Goal: Task Accomplishment & Management: Use online tool/utility

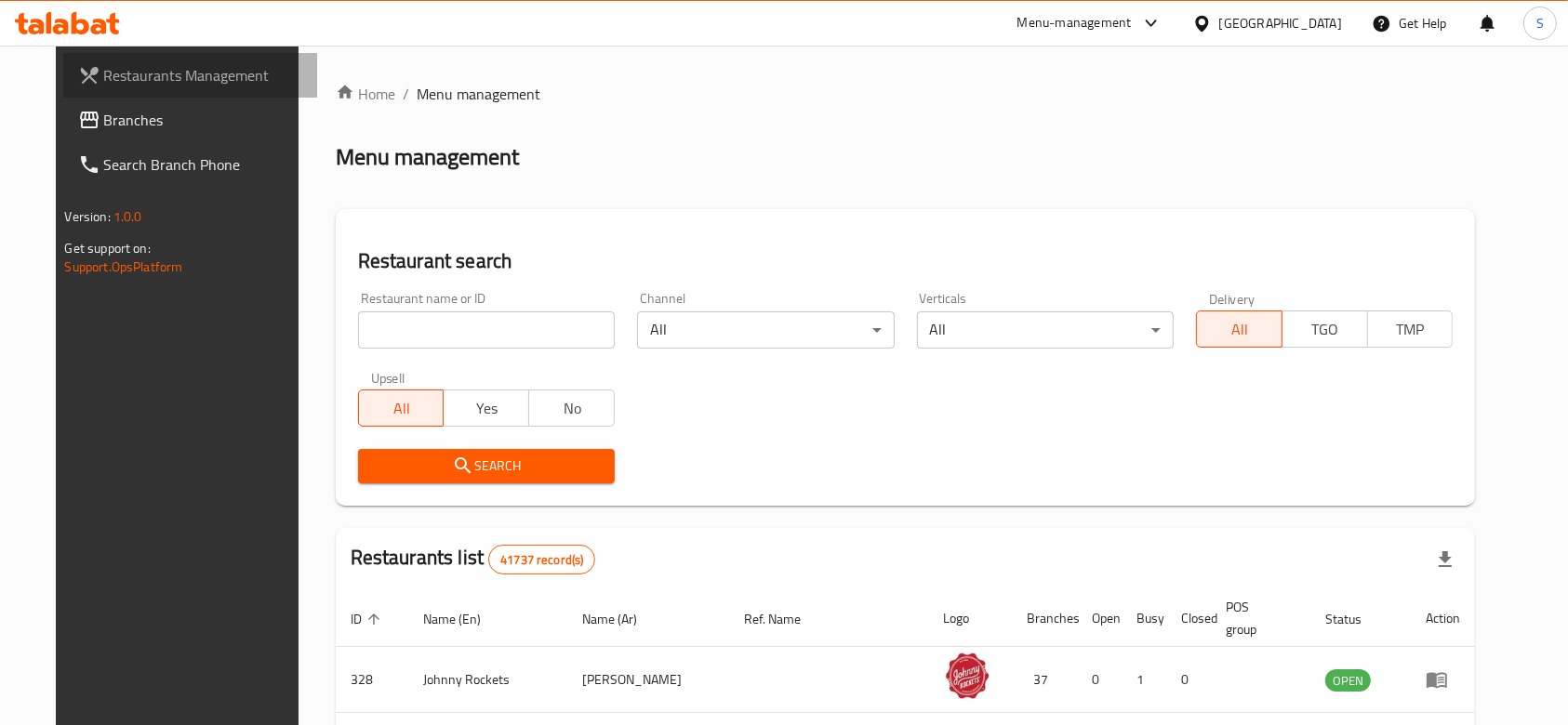
click at [145, 77] on span "Restaurants Management" at bounding box center [203, 75] width 199 height 23
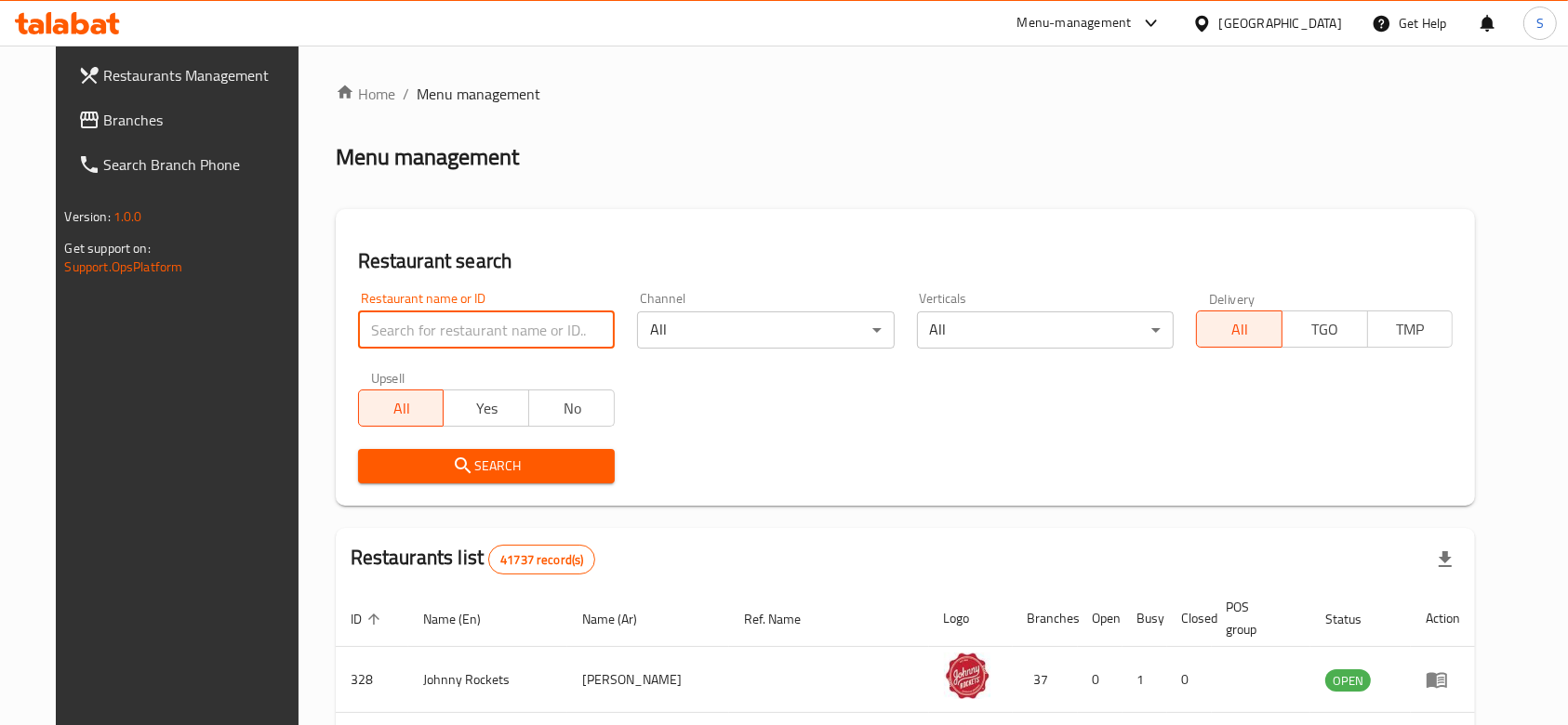
click at [502, 319] on input "search" at bounding box center [485, 331] width 257 height 38
paste input "Baghdad Al Iraqi Restaurant"
click button "Search" at bounding box center [485, 466] width 257 height 35
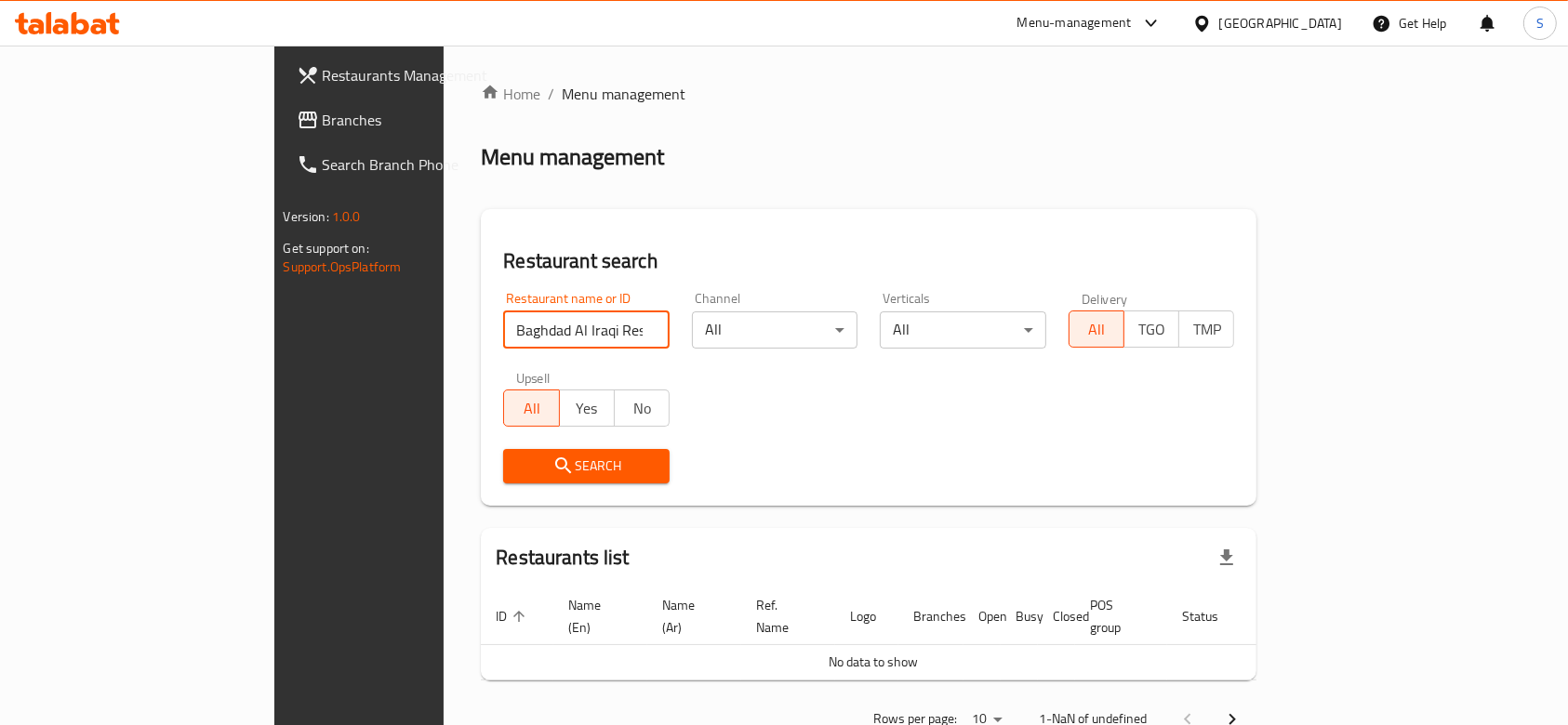
drag, startPoint x: 518, startPoint y: 327, endPoint x: 444, endPoint y: 327, distance: 74.0
click at [503, 327] on input "Baghdad Al Iraqi Restaurant" at bounding box center [586, 331] width 166 height 38
type input "Baghdad Al Iraqi"
click button "Search" at bounding box center [586, 466] width 166 height 35
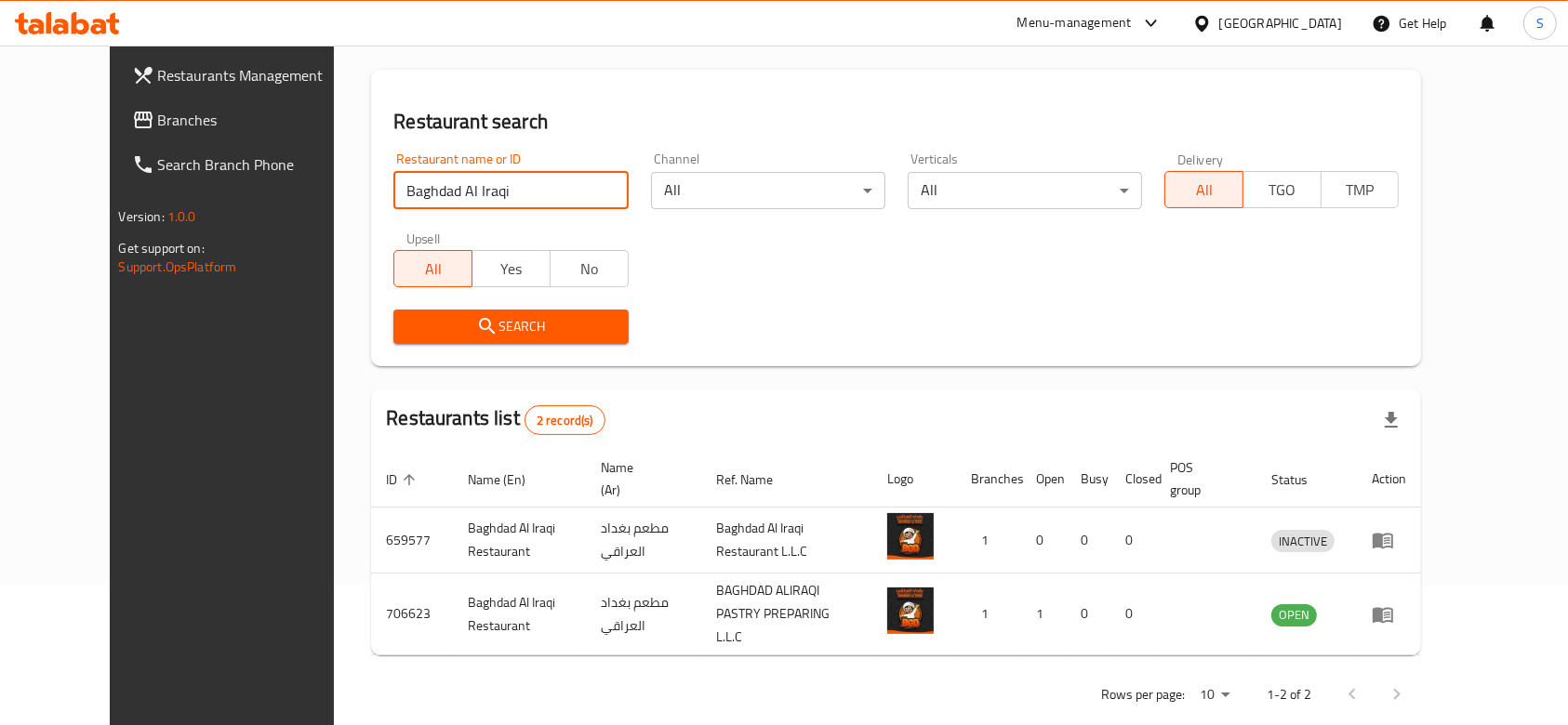
scroll to position [153, 0]
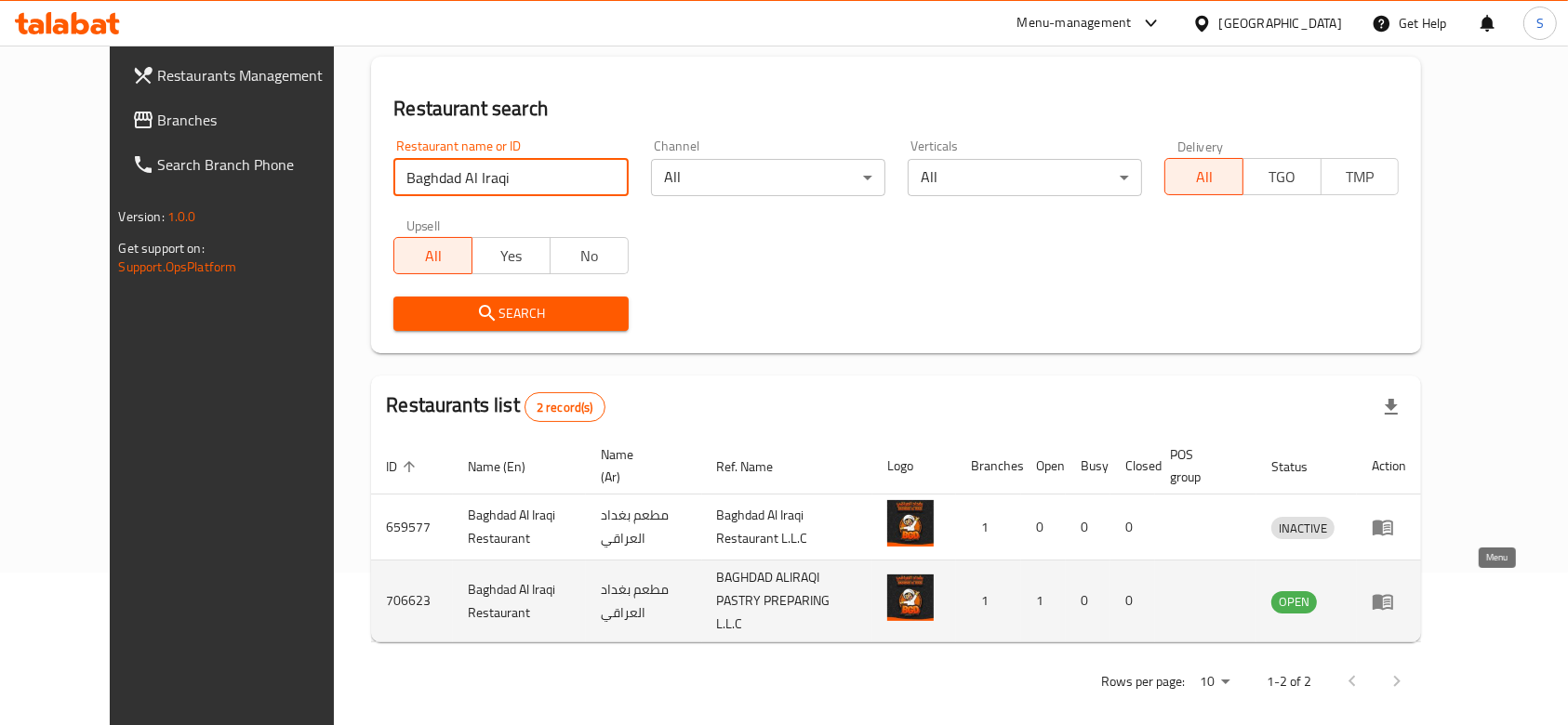
click at [1391, 599] on icon "enhanced table" at bounding box center [1387, 603] width 7 height 8
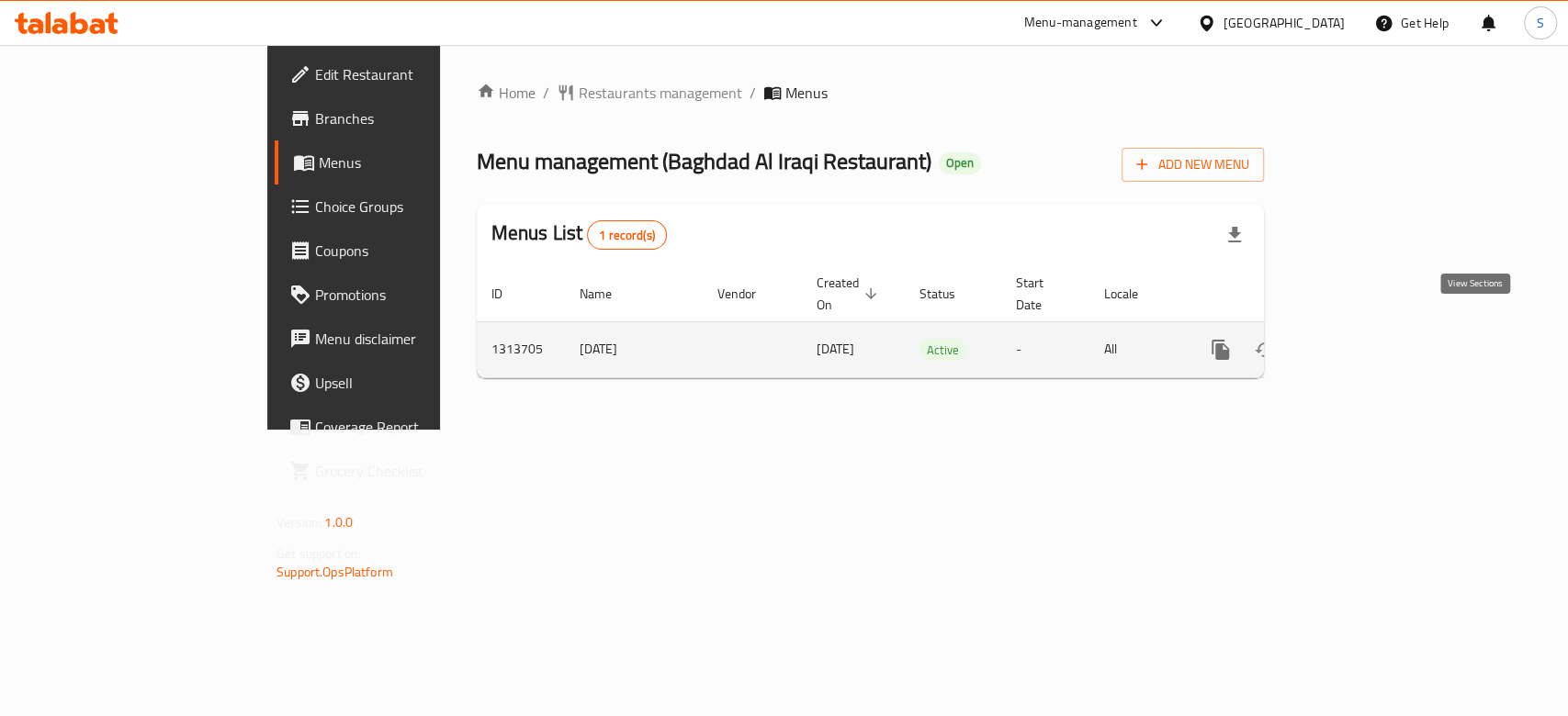
click at [1375, 331] on link "enhanced table" at bounding box center [1353, 349] width 44 height 44
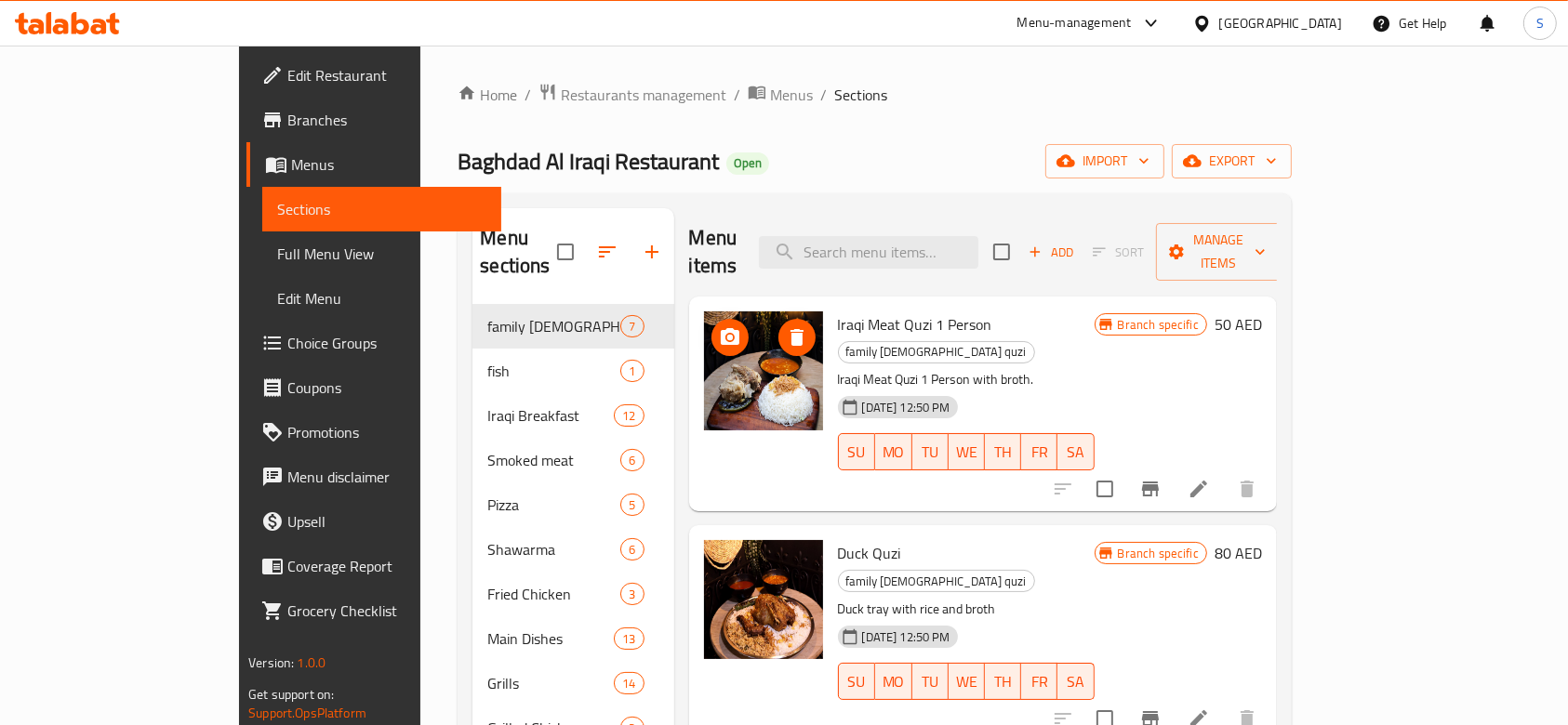
drag, startPoint x: 697, startPoint y: 350, endPoint x: 693, endPoint y: 358, distance: 8.9
click at [893, 238] on input "search" at bounding box center [869, 252] width 220 height 33
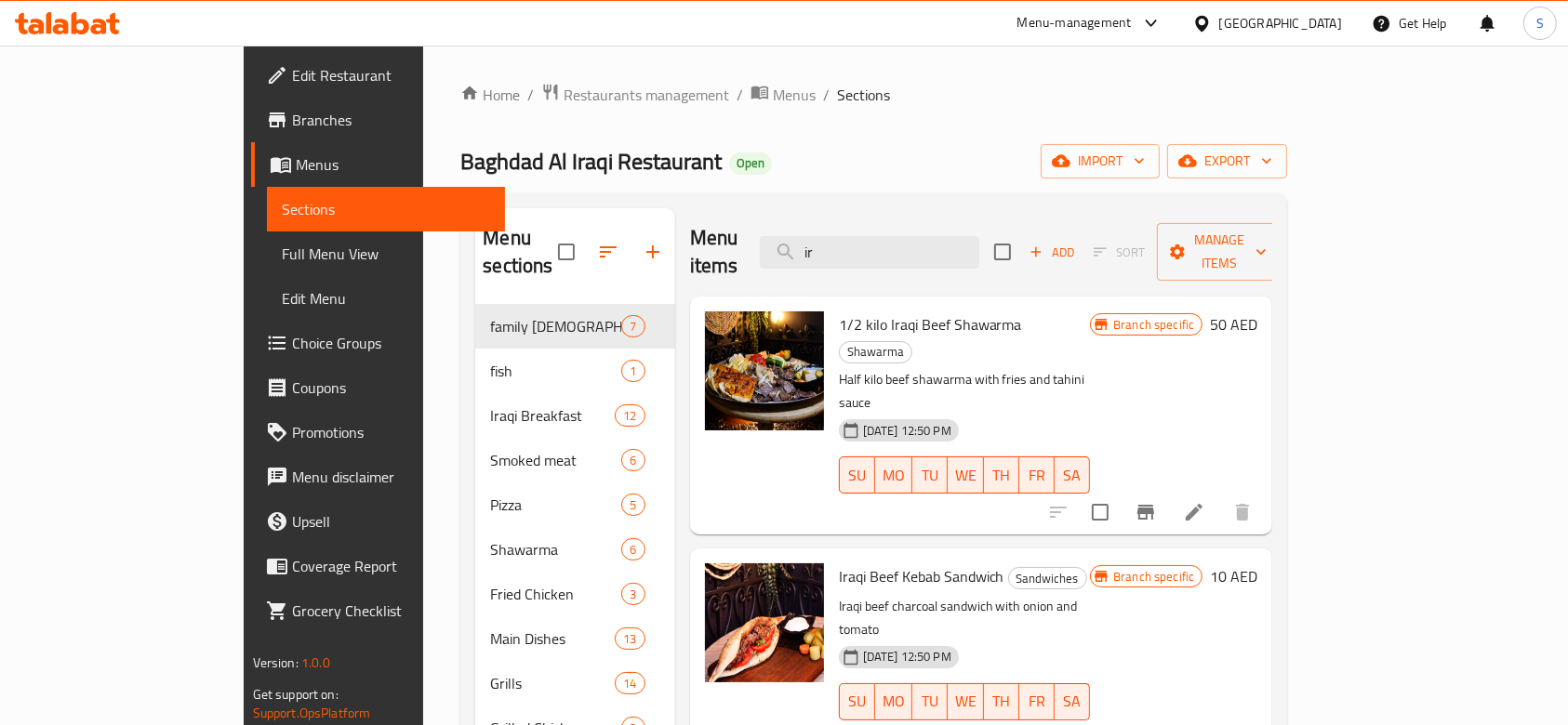
type input "i"
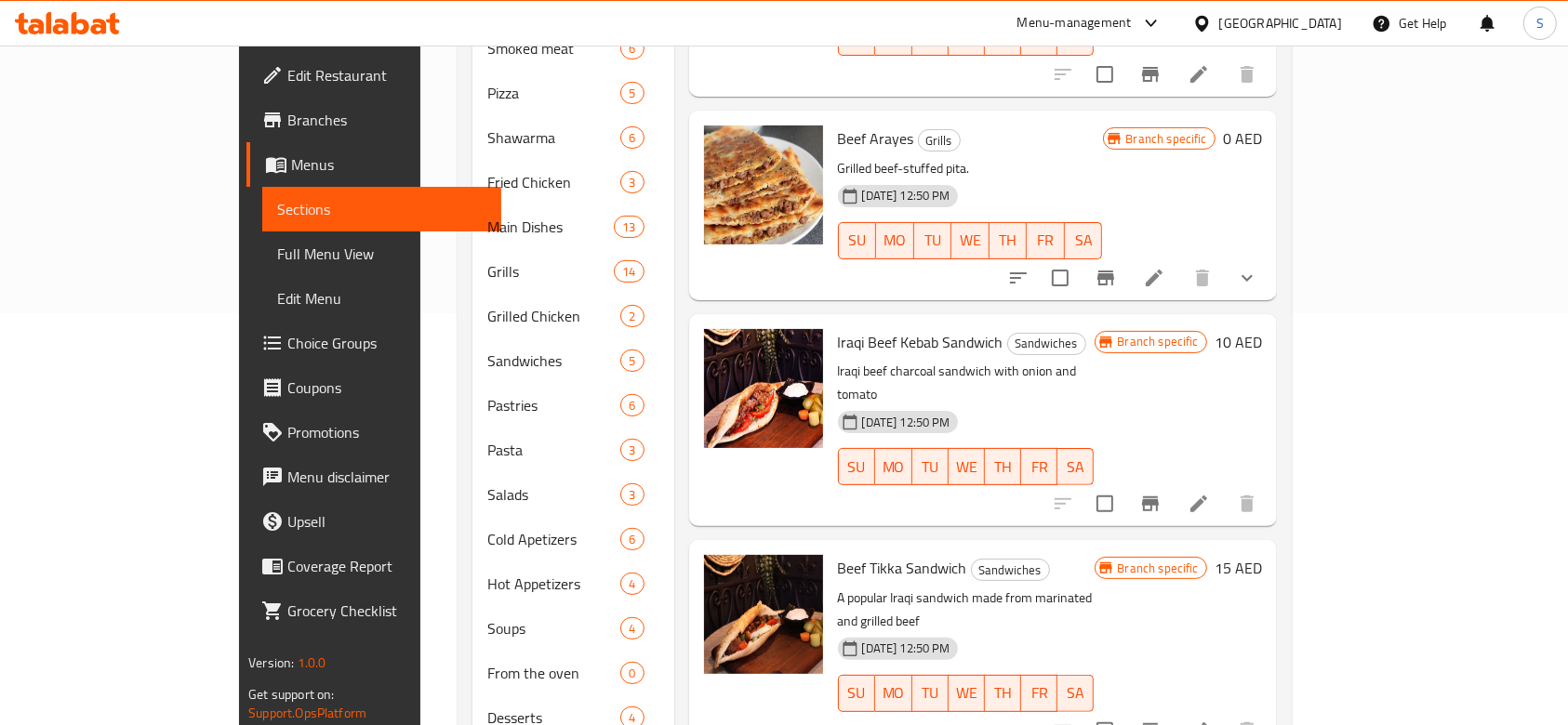
scroll to position [495, 0]
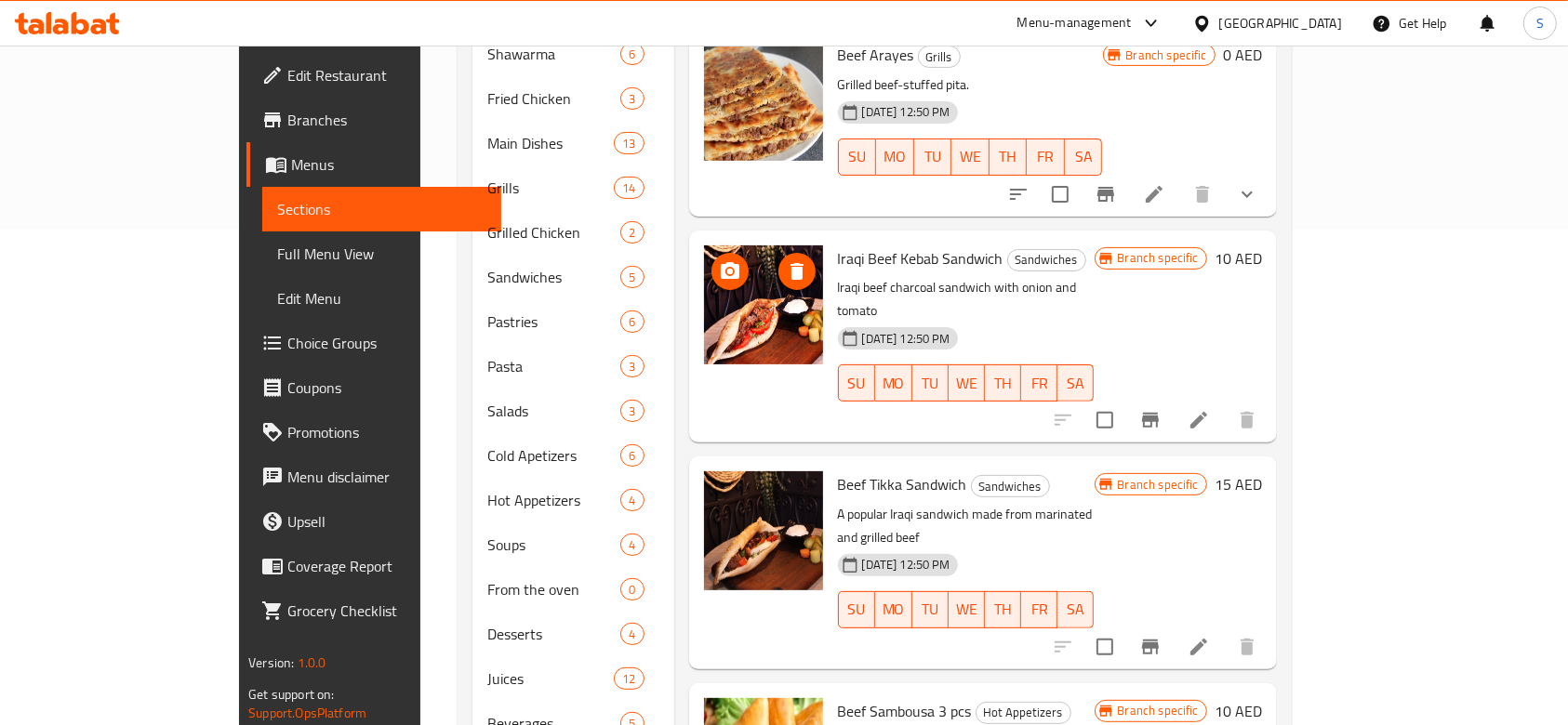
type input "beef"
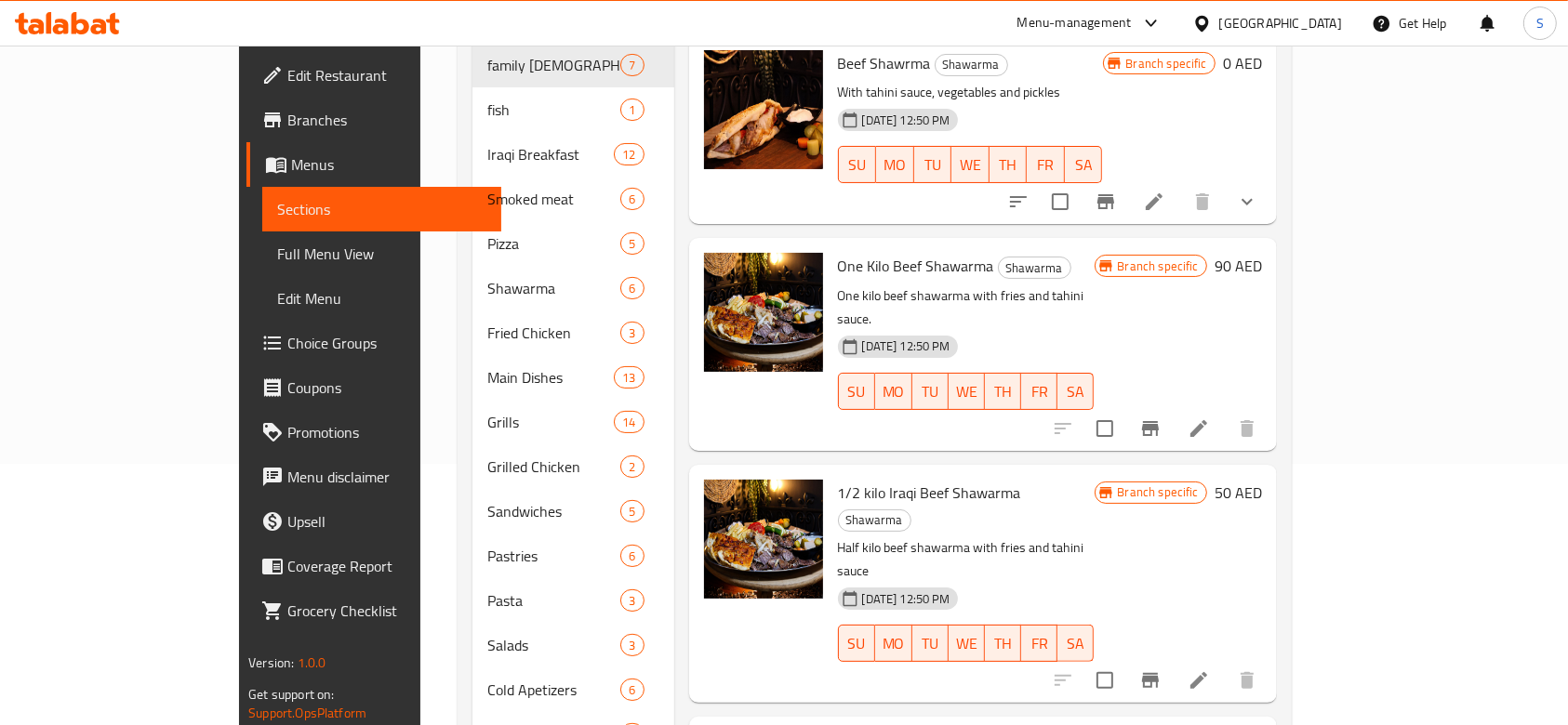
scroll to position [0, 0]
